Goal: Task Accomplishment & Management: Complete application form

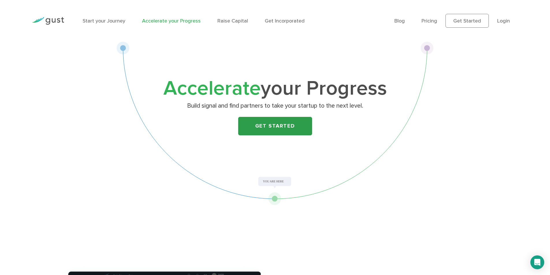
drag, startPoint x: 274, startPoint y: 130, endPoint x: 272, endPoint y: 134, distance: 4.4
drag, startPoint x: 272, startPoint y: 134, endPoint x: 223, endPoint y: 138, distance: 49.0
click at [223, 138] on div "Accelerate your Progress Build signal and find partners to take your startup to…" at bounding box center [275, 110] width 228 height 63
click at [222, 21] on link "Raise Capital" at bounding box center [233, 21] width 31 height 6
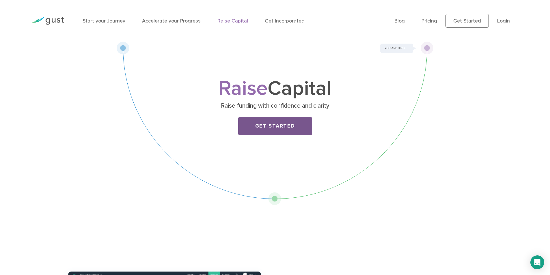
click at [282, 128] on link "Get Started" at bounding box center [275, 126] width 74 height 18
